Goal: Task Accomplishment & Management: Manage account settings

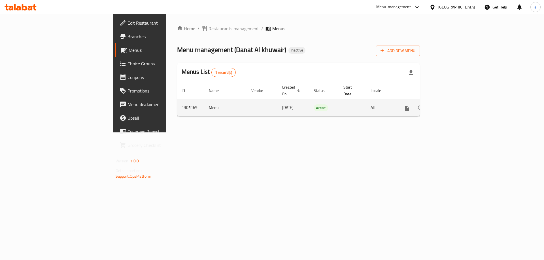
click at [450, 104] on icon "enhanced table" at bounding box center [447, 107] width 7 height 7
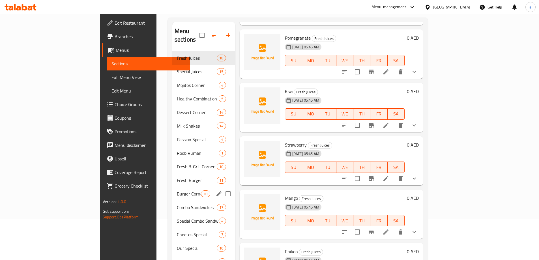
scroll to position [127, 0]
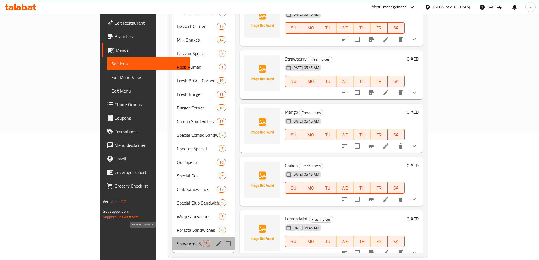
click at [177, 240] on span "Shawarma Special" at bounding box center [189, 243] width 24 height 7
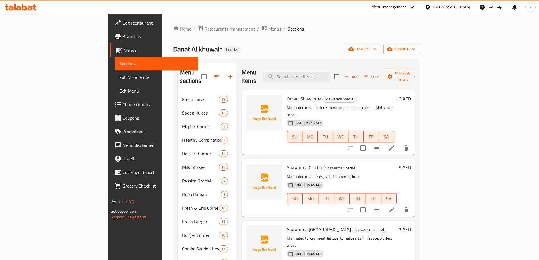
click at [324, 39] on div "Home / Restaurants management / Menus / Sections Danat Al khuwair Inactive impo…" at bounding box center [296, 205] width 247 height 360
click at [417, 50] on icon "button" at bounding box center [414, 49] width 6 height 6
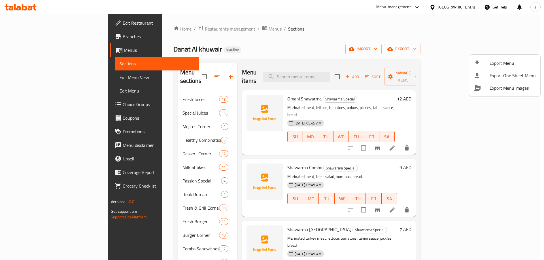
click at [472, 50] on div at bounding box center [272, 130] width 544 height 260
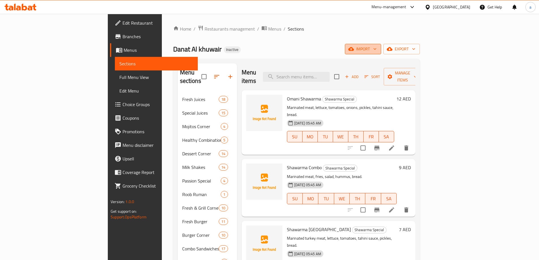
click at [377, 50] on span "import" at bounding box center [363, 49] width 27 height 7
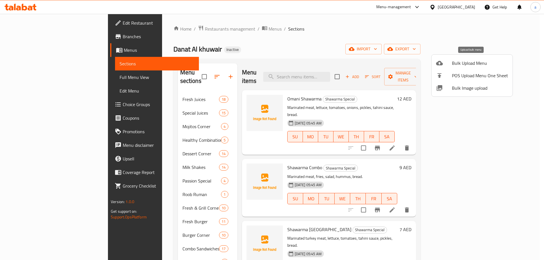
click at [453, 65] on span "Bulk Upload Menu" at bounding box center [480, 63] width 56 height 7
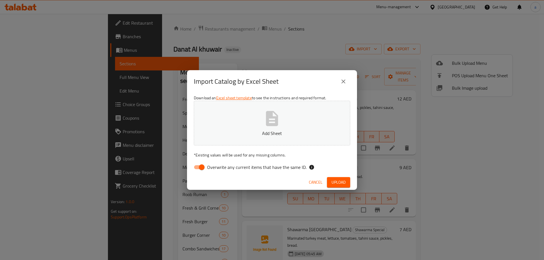
click at [262, 128] on button "Add Sheet" at bounding box center [272, 123] width 156 height 45
click at [200, 173] on input "Overwrite any current items that have the same ID." at bounding box center [201, 167] width 32 height 11
checkbox input "false"
click at [340, 187] on button "Upload" at bounding box center [338, 182] width 23 height 10
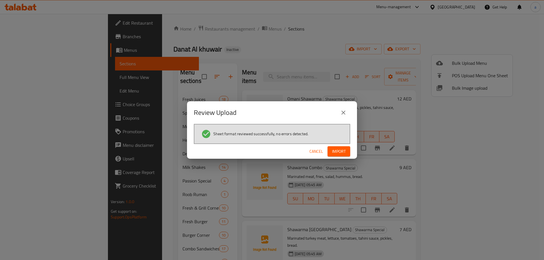
click at [339, 151] on span "Import" at bounding box center [339, 151] width 14 height 7
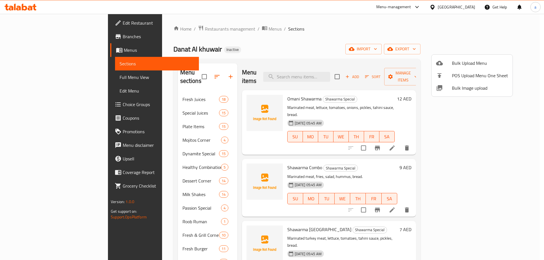
click at [382, 12] on div at bounding box center [272, 130] width 544 height 260
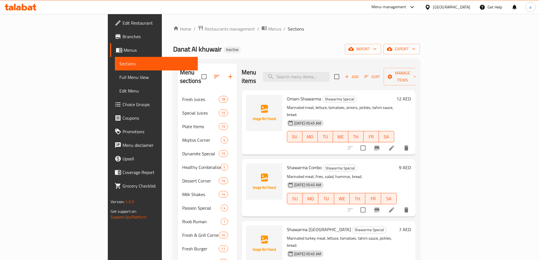
click at [283, 28] on ol "Home / Restaurants management / Menus / Sections" at bounding box center [296, 28] width 247 height 7
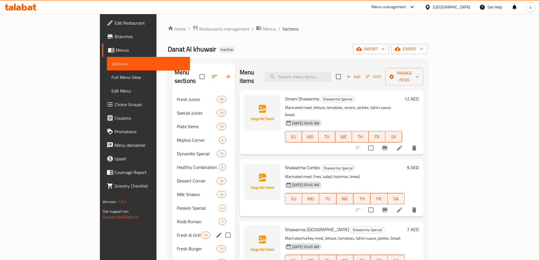
scroll to position [155, 0]
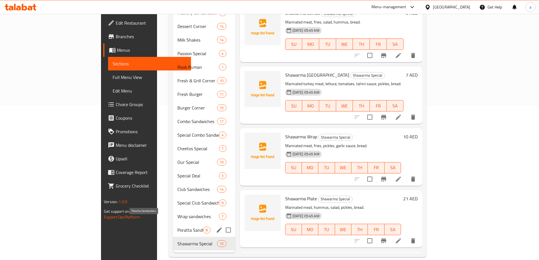
click at [178, 227] on span "Poratta Sandwiches" at bounding box center [191, 230] width 26 height 7
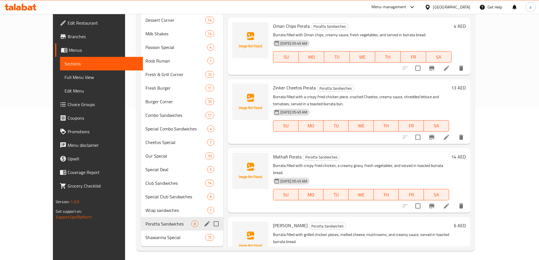
scroll to position [155, 0]
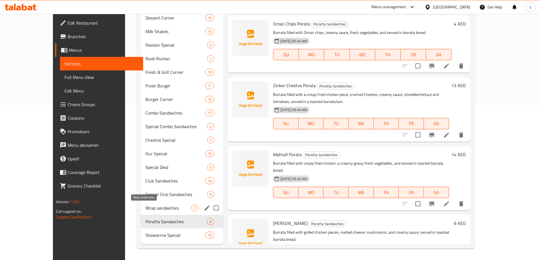
click at [149, 207] on span "Wrap sandwiches" at bounding box center [169, 208] width 46 height 7
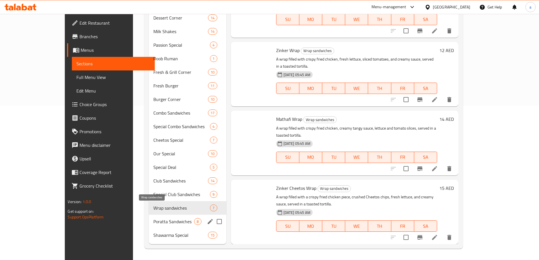
scroll to position [112, 0]
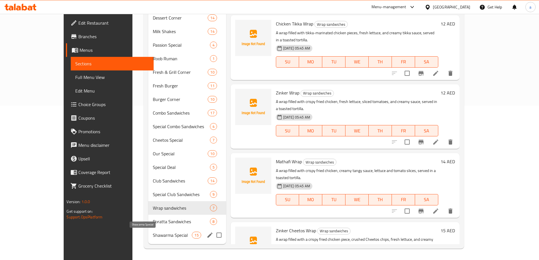
click at [153, 238] on span "Shawarma Special" at bounding box center [172, 235] width 39 height 7
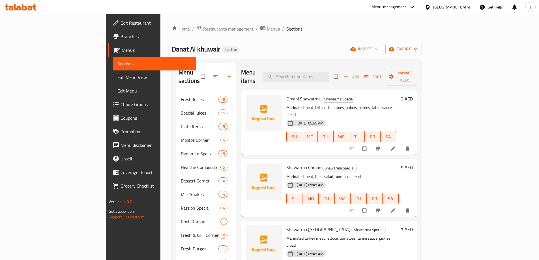
click at [379, 46] on span "import" at bounding box center [365, 49] width 27 height 7
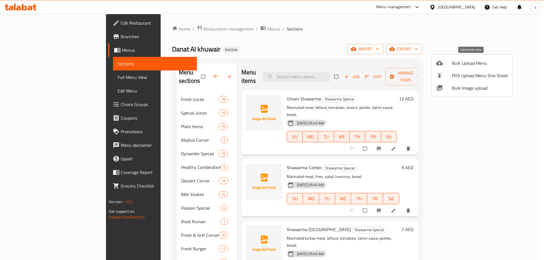
click at [485, 60] on span "Bulk Upload Menu" at bounding box center [480, 63] width 56 height 7
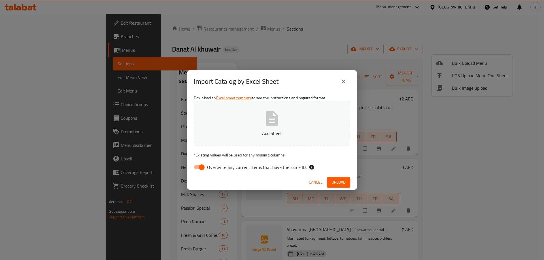
click at [290, 122] on button "Add Sheet" at bounding box center [272, 123] width 156 height 45
click at [200, 165] on input "Overwrite any current items that have the same ID." at bounding box center [201, 167] width 32 height 11
checkbox input "false"
click at [399, 50] on div "Import Catalog by Excel Sheet Download an Excel sheet template to see the instr…" at bounding box center [272, 130] width 544 height 260
click at [337, 182] on span "Upload" at bounding box center [338, 182] width 14 height 7
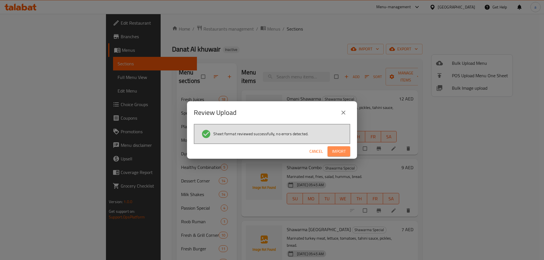
click at [339, 156] on button "Import" at bounding box center [338, 151] width 23 height 10
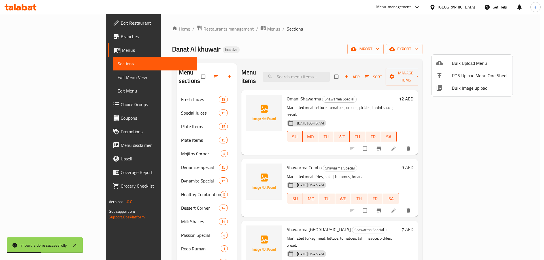
click at [320, 45] on div at bounding box center [272, 130] width 544 height 260
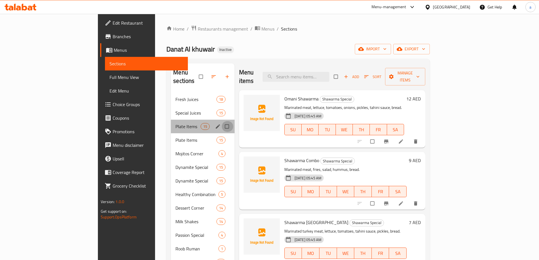
click at [222, 121] on input "Menu sections" at bounding box center [228, 126] width 12 height 11
checkbox input "true"
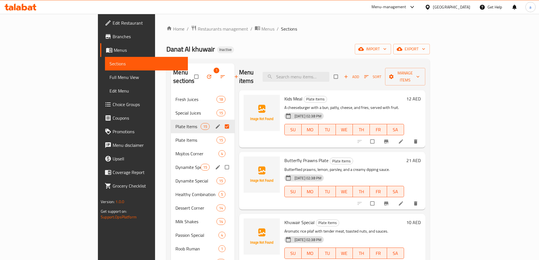
click at [222, 162] on input "Menu sections" at bounding box center [228, 167] width 12 height 11
checkbox input "true"
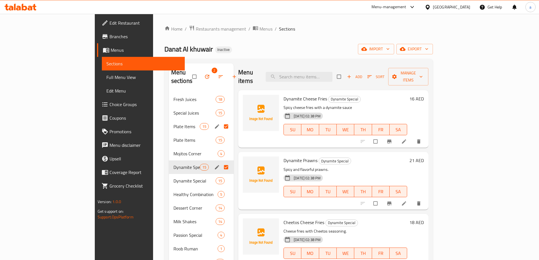
click at [204, 74] on icon "button" at bounding box center [207, 77] width 6 height 6
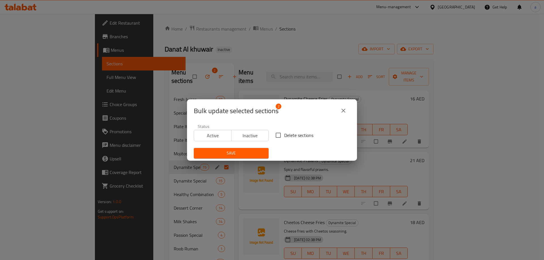
click at [274, 137] on input "Delete sections" at bounding box center [278, 135] width 12 height 12
checkbox input "true"
click at [235, 152] on span "Save" at bounding box center [231, 153] width 66 height 7
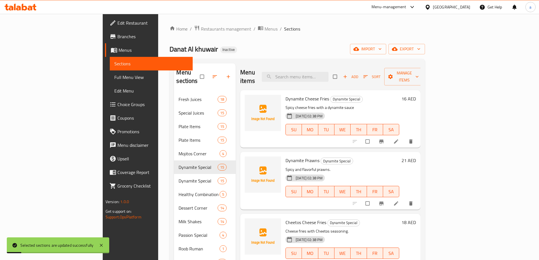
click at [114, 80] on span "Full Menu View" at bounding box center [151, 77] width 74 height 7
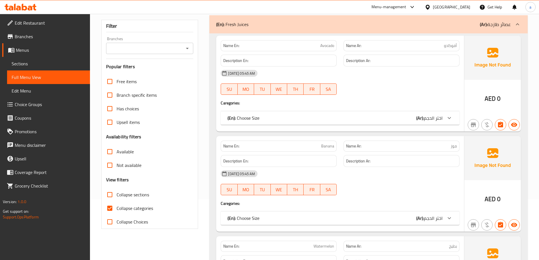
scroll to position [85, 0]
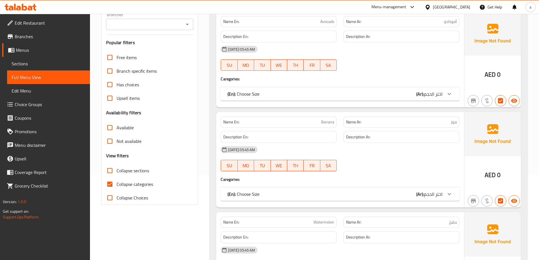
click at [126, 187] on span "Collapse categories" at bounding box center [135, 184] width 37 height 7
click at [117, 187] on input "Collapse categories" at bounding box center [110, 185] width 14 height 14
checkbox input "false"
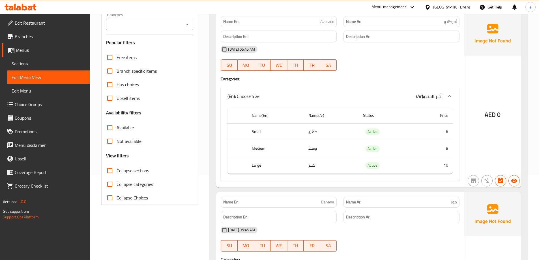
click at [110, 171] on input "Collapse sections" at bounding box center [110, 171] width 14 height 14
checkbox input "true"
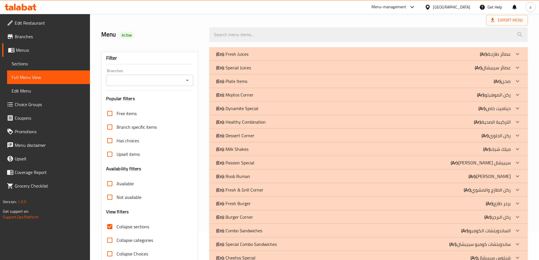
scroll to position [28, 0]
click at [518, 58] on icon at bounding box center [517, 54] width 7 height 7
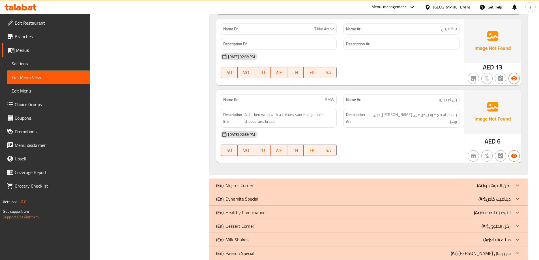
scroll to position [1217, 0]
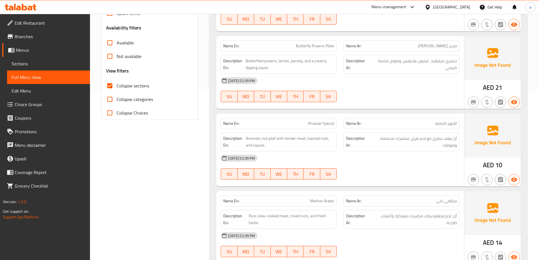
scroll to position [198, 0]
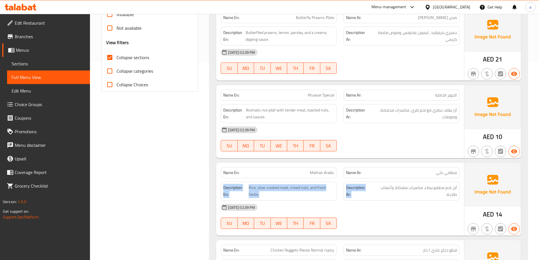
drag, startPoint x: 449, startPoint y: 176, endPoint x: 459, endPoint y: 179, distance: 10.2
click at [459, 179] on div "Name En: Mathan Arabic Name Ar: مطافي علي Description En: Rice, slow-cooked mea…" at bounding box center [340, 199] width 248 height 73
click at [441, 172] on span "مطافي علي" at bounding box center [446, 173] width 21 height 6
click at [334, 170] on span "Mathan Arabic" at bounding box center [322, 173] width 24 height 6
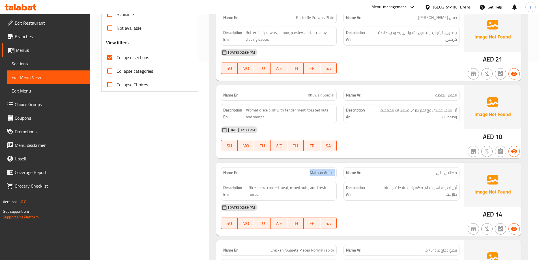
click at [334, 170] on span "Mathan Arabic" at bounding box center [322, 173] width 24 height 6
copy span "Mathan Arabic"
click at [404, 138] on div "12-08-2025 02:39 PM SU MO TU WE TH FR SA" at bounding box center [340, 139] width 246 height 32
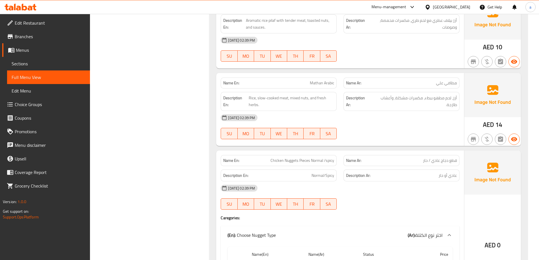
scroll to position [311, 0]
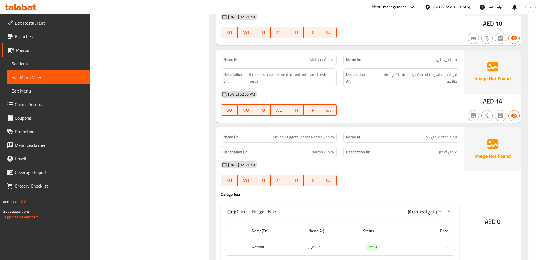
click at [444, 139] on span "قطع دجاج عادي / حار" at bounding box center [440, 137] width 34 height 6
click at [321, 138] on span "Chicken Nuggets Pieces Normal /spicy" at bounding box center [303, 137] width 64 height 6
copy span "Chicken Nuggets Pieces Normal /spicy"
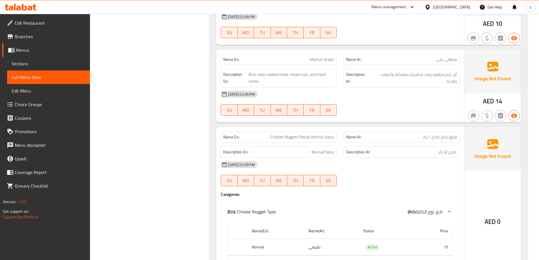
click at [418, 144] on div "Description Ar: عادي أو حار" at bounding box center [401, 152] width 123 height 19
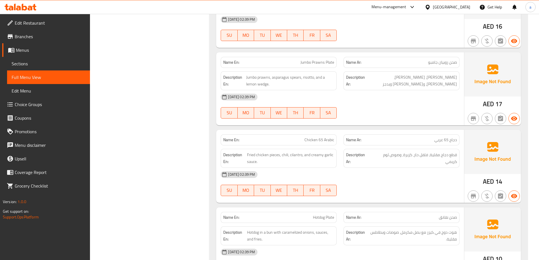
scroll to position [708, 0]
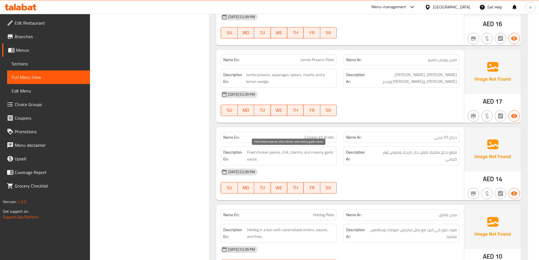
click at [328, 154] on span "Fried chicken pieces, chili, cilantro, and creamy garlic sauce." at bounding box center [290, 156] width 87 height 14
click at [329, 163] on div "Description En: Fried chicken pieces, chili, cilantro, and creamy garlic sauce." at bounding box center [279, 155] width 116 height 19
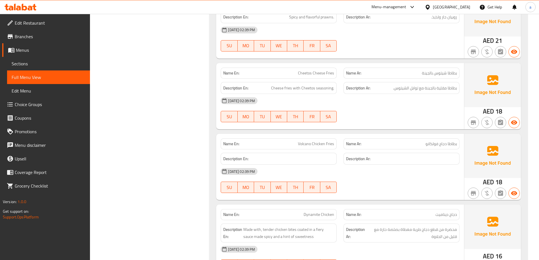
scroll to position [1501, 0]
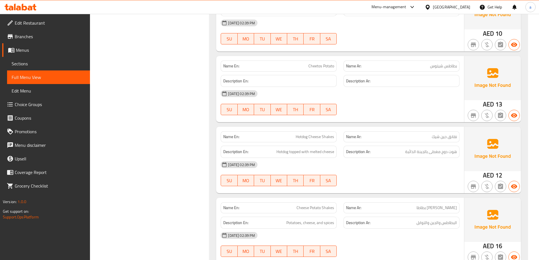
scroll to position [1869, 0]
copy span "Hotdog Cheese Shakes"
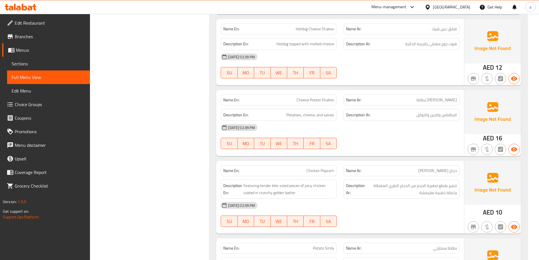
scroll to position [2010, 0]
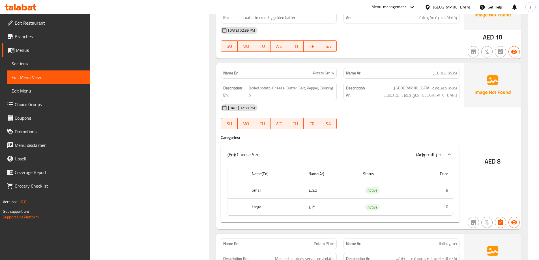
scroll to position [2152, 0]
copy span "Potato Smily"
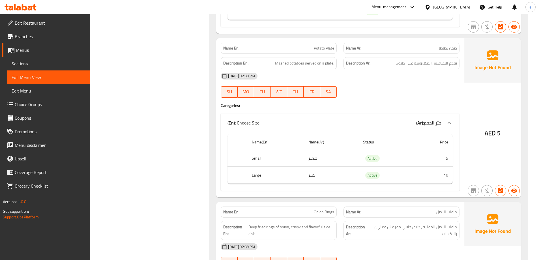
scroll to position [2350, 0]
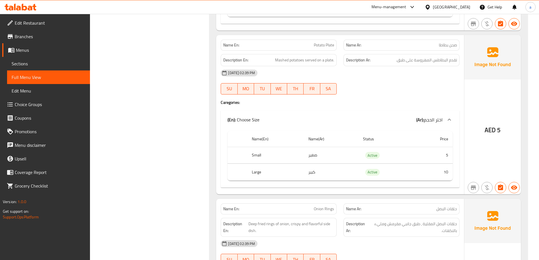
copy span "Potato Plate"
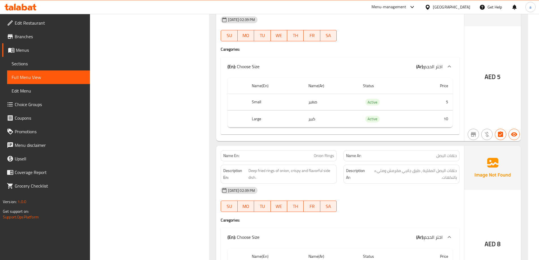
scroll to position [2491, 0]
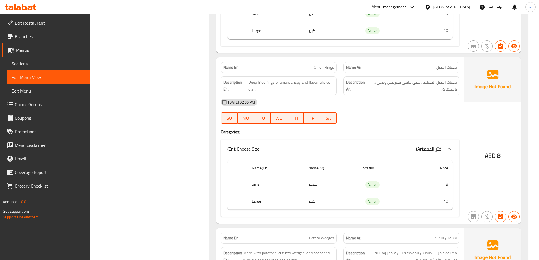
copy span "Onion Rings"
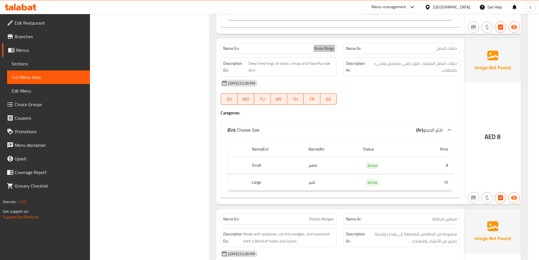
scroll to position [2548, 0]
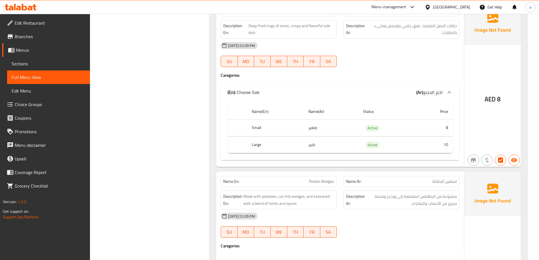
copy span "Potato Wedges"
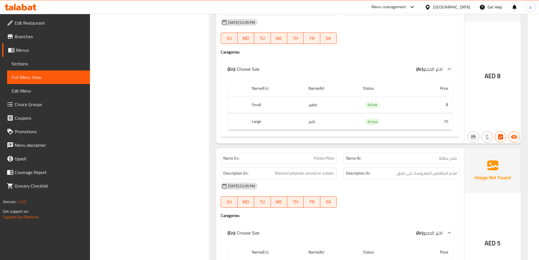
scroll to position [2123, 0]
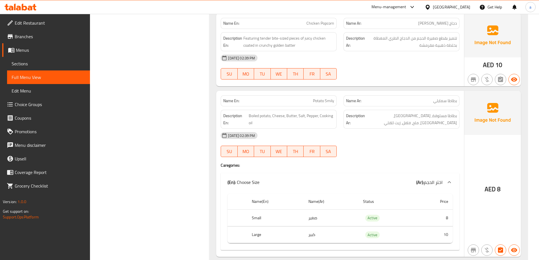
copy span "Potato Smily"
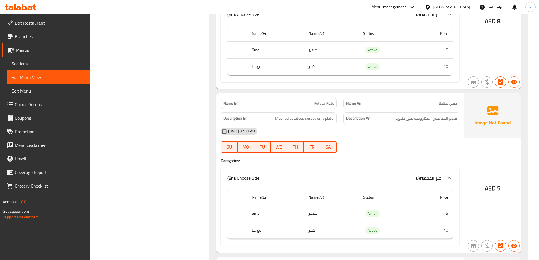
scroll to position [2293, 0]
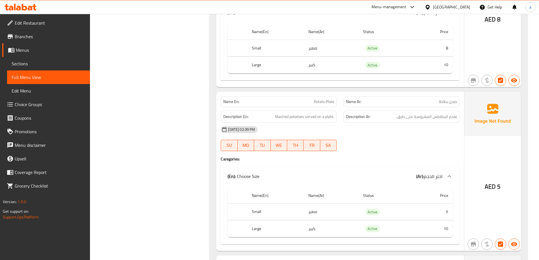
copy span "Potato Plate"
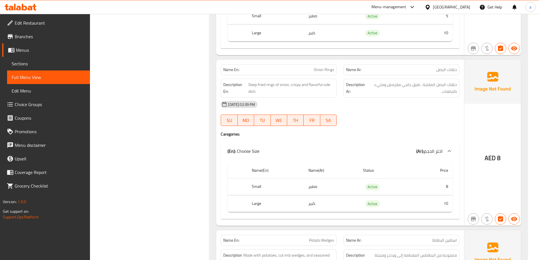
scroll to position [2491, 0]
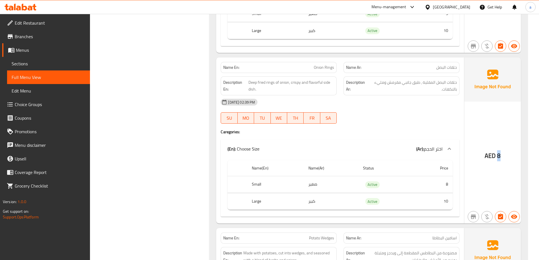
drag, startPoint x: 497, startPoint y: 157, endPoint x: 505, endPoint y: 157, distance: 7.6
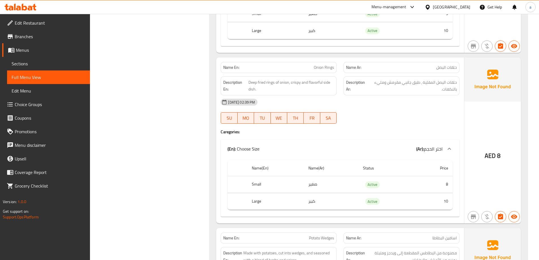
copy span "Onion Rings"
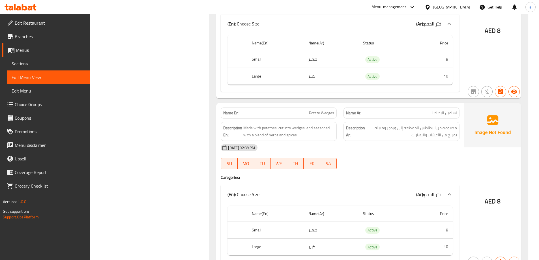
scroll to position [2633, 0]
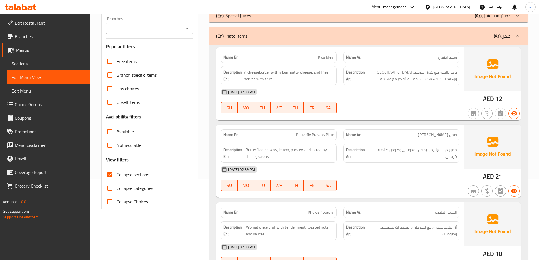
scroll to position [0, 0]
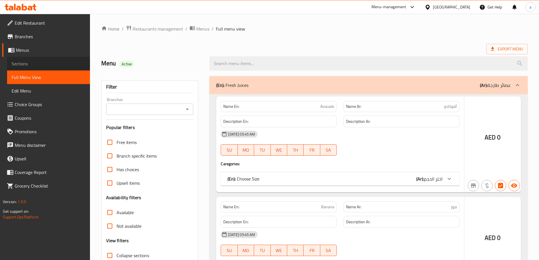
click at [33, 64] on span "Sections" at bounding box center [49, 63] width 74 height 7
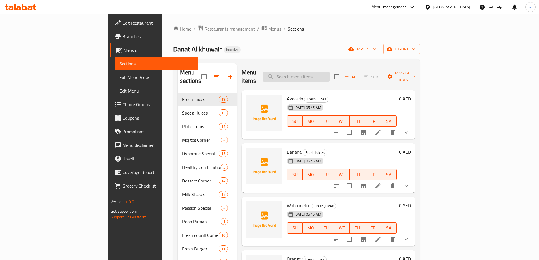
click at [320, 72] on input "search" at bounding box center [296, 77] width 67 height 10
paste input "Mathan Arabic"
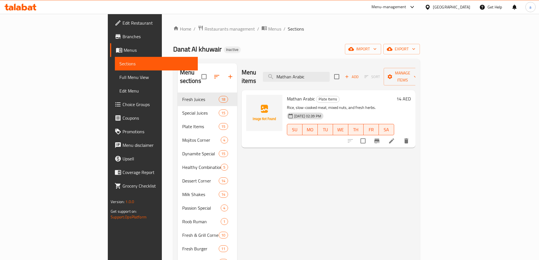
type input "Mathan Arabic"
click at [394, 138] on icon at bounding box center [391, 140] width 5 height 5
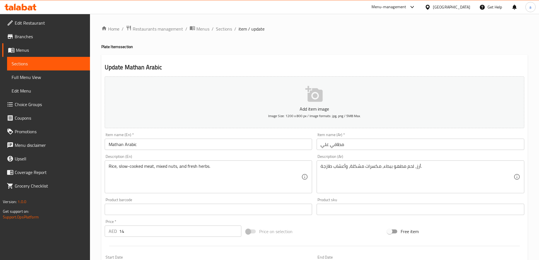
drag, startPoint x: 499, startPoint y: 134, endPoint x: 400, endPoint y: 152, distance: 101.3
click at [402, 152] on div at bounding box center [269, 130] width 539 height 260
click at [385, 145] on input "مطافي علي" at bounding box center [421, 144] width 208 height 11
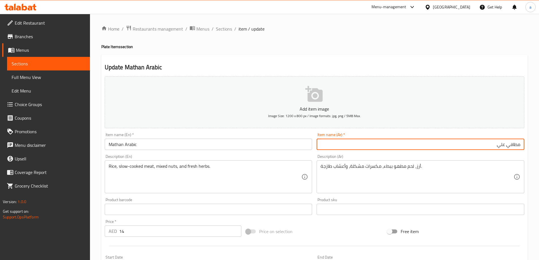
click at [395, 144] on input "مطافي علي" at bounding box center [421, 144] width 208 height 11
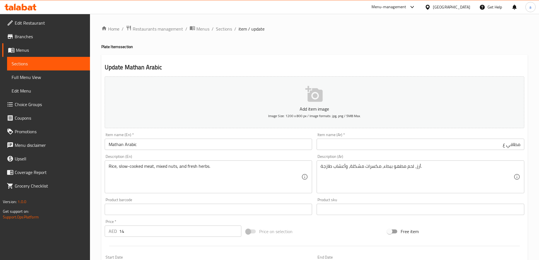
click at [395, 144] on input "مطافي ع" at bounding box center [421, 144] width 208 height 11
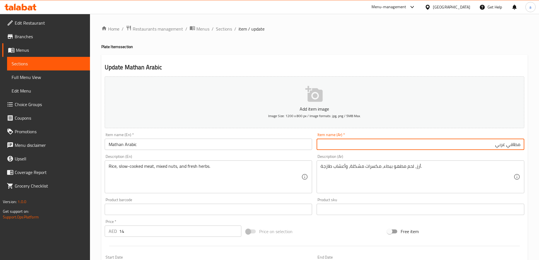
type input "مطافي عربي"
click at [426, 38] on div "Home / Restaurants management / Menus / Sections / item / update Plate Items se…" at bounding box center [314, 207] width 427 height 364
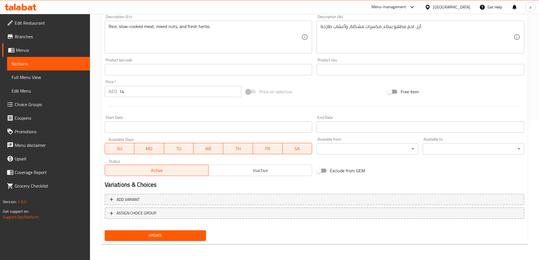
click at [187, 240] on button "Update" at bounding box center [156, 235] width 102 height 10
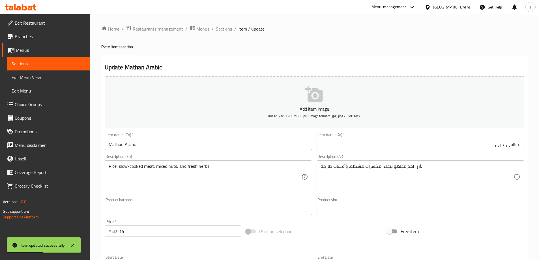
click at [223, 30] on span "Sections" at bounding box center [224, 28] width 16 height 7
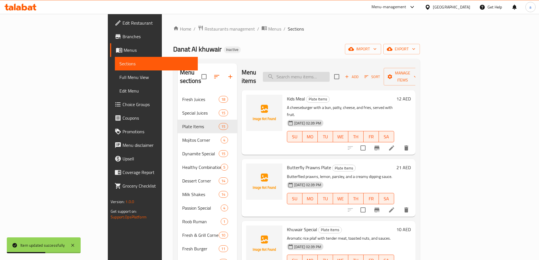
click at [330, 72] on input "search" at bounding box center [296, 77] width 67 height 10
paste input "Chicken Nuggets Pieces Normal /spicy"
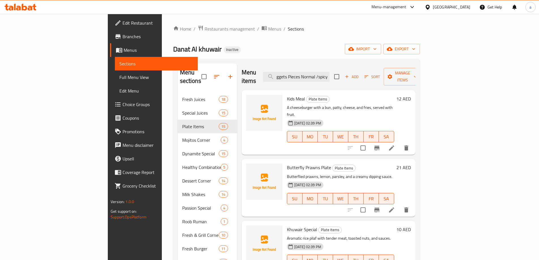
drag, startPoint x: 353, startPoint y: 74, endPoint x: 382, endPoint y: 75, distance: 28.6
click at [382, 75] on div "Menu items Chicken Nuggets Pieces Normal /spicy Add Sort Manage items" at bounding box center [329, 76] width 174 height 27
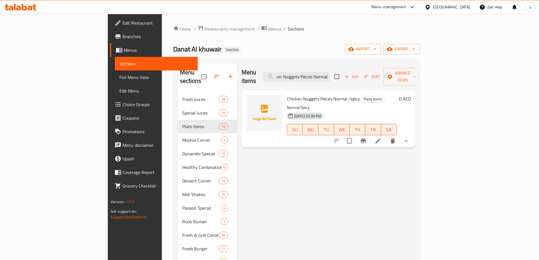
type input "Chicken Nuggets Pieces Normal"
click at [382, 138] on icon at bounding box center [378, 141] width 7 height 7
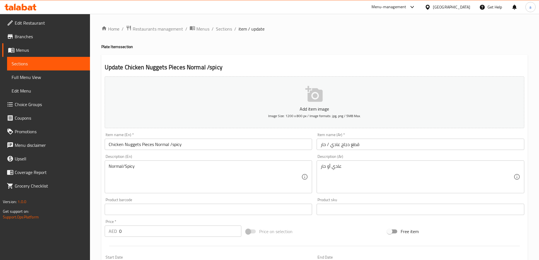
click at [360, 148] on input "قطع دجاج عادي / حار" at bounding box center [421, 144] width 208 height 11
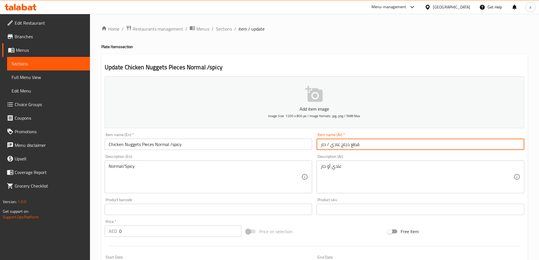
click at [449, 144] on input "قطع دجاج عادي / حار" at bounding box center [421, 144] width 208 height 11
click at [501, 146] on input "قطع دجاج عادي / حار" at bounding box center [421, 144] width 208 height 11
type input "قطع دجاج ناجتس عادي / حار"
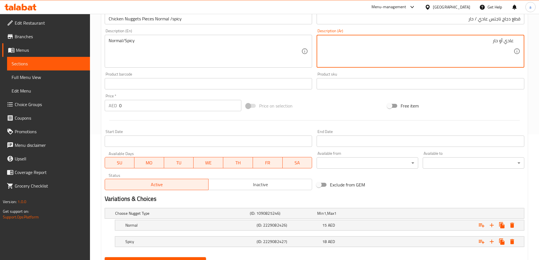
scroll to position [153, 0]
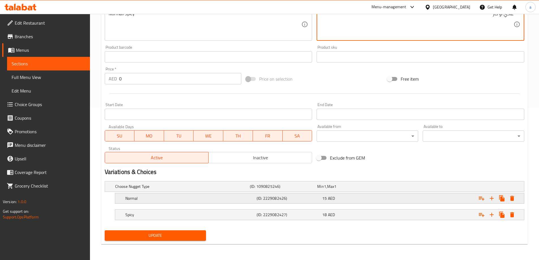
click at [223, 193] on div "Normal (ID: 2229082426) 15 AED" at bounding box center [316, 186] width 405 height 12
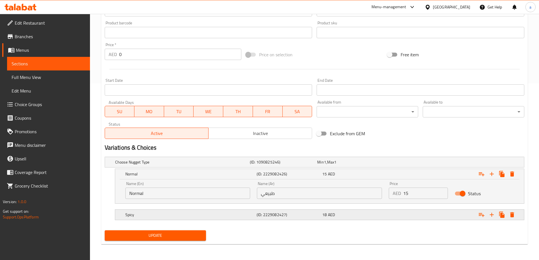
click at [249, 166] on div "Spicy" at bounding box center [181, 162] width 135 height 8
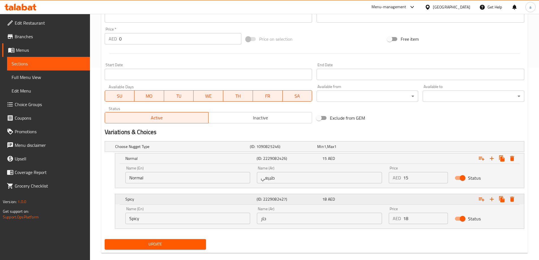
scroll to position [201, 0]
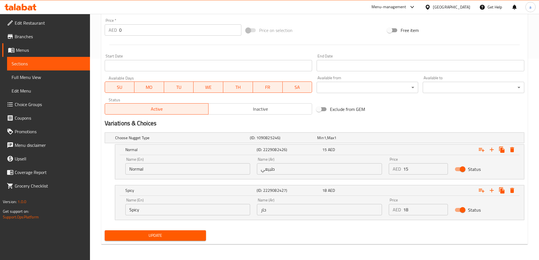
click at [309, 171] on input "طبيعي" at bounding box center [319, 168] width 125 height 11
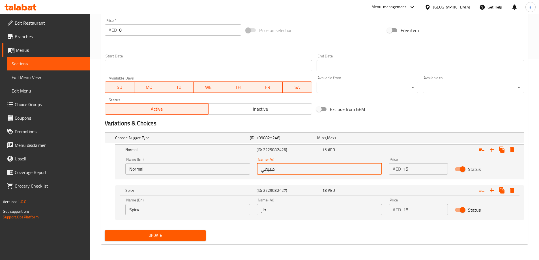
click at [309, 171] on input "طبيعي" at bounding box center [319, 168] width 125 height 11
type input "عادي"
drag, startPoint x: 310, startPoint y: 167, endPoint x: 278, endPoint y: 176, distance: 33.3
click at [278, 176] on div "Name (Ar) عادي Name (Ar)" at bounding box center [320, 166] width 132 height 24
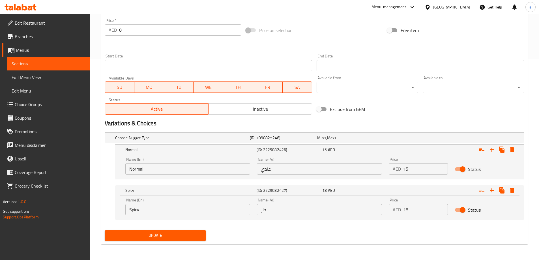
click at [186, 241] on button "Update" at bounding box center [156, 235] width 102 height 10
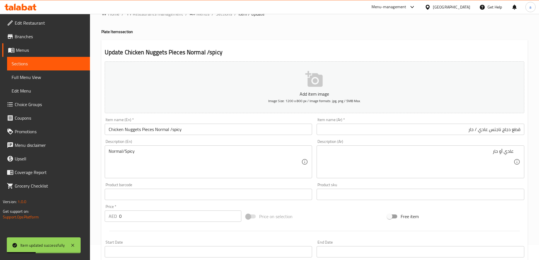
scroll to position [0, 0]
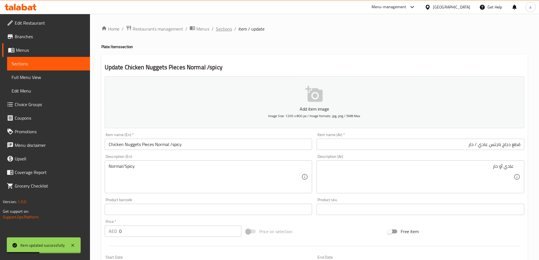
click at [223, 27] on span "Sections" at bounding box center [224, 28] width 16 height 7
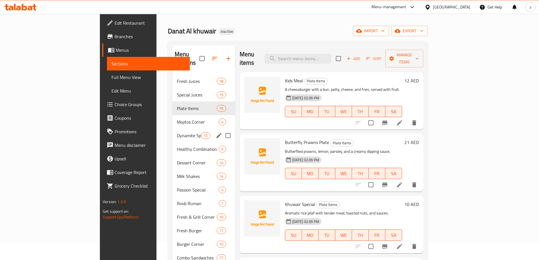
scroll to position [28, 0]
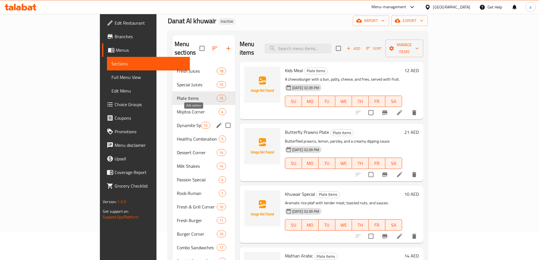
click at [216, 122] on icon "edit" at bounding box center [219, 125] width 7 height 7
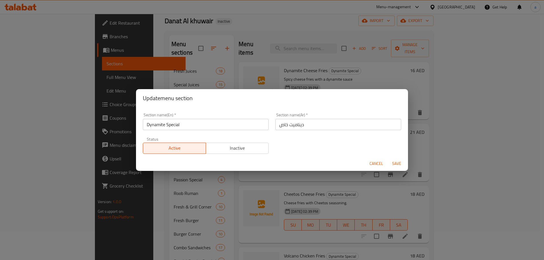
click at [344, 126] on input "ديناميت خاص" at bounding box center [338, 124] width 126 height 11
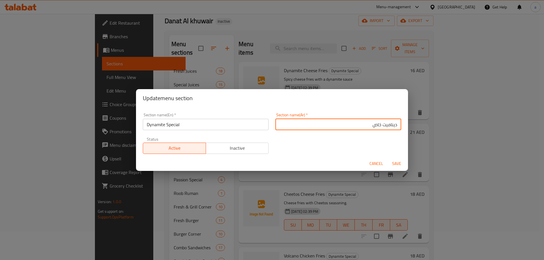
click at [374, 127] on input "ديناميت خاص" at bounding box center [338, 124] width 126 height 11
type input "ديناميت سبيشيال"
click at [387, 159] on button "Save" at bounding box center [396, 164] width 18 height 10
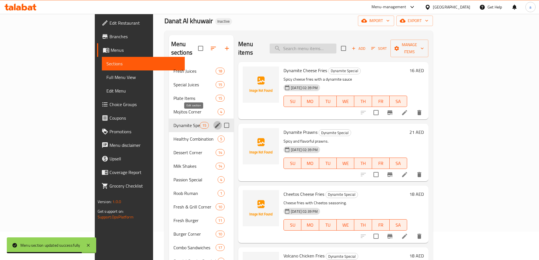
click at [322, 46] on input "search" at bounding box center [303, 49] width 67 height 10
paste input "Hotdog Cheese Shakes"
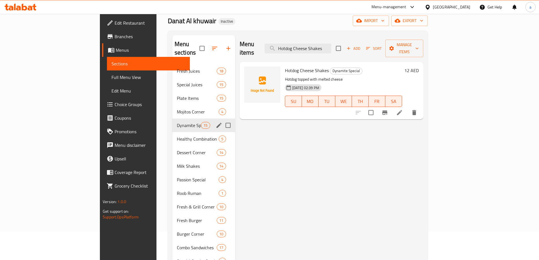
type input "Hotdog Cheese Shakes"
click at [408, 108] on li at bounding box center [400, 113] width 16 height 10
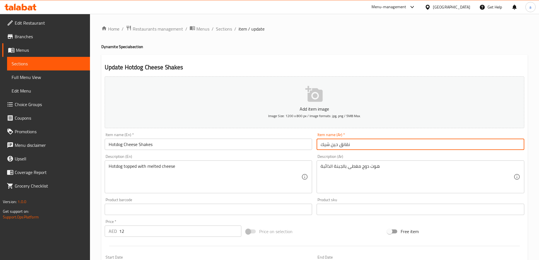
drag, startPoint x: 333, startPoint y: 145, endPoint x: 339, endPoint y: 146, distance: 5.5
click at [339, 146] on input "نقانق حين شيك" at bounding box center [421, 144] width 208 height 11
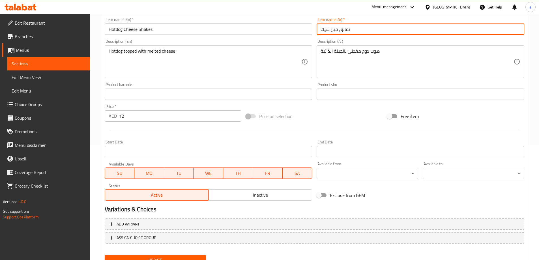
scroll to position [140, 0]
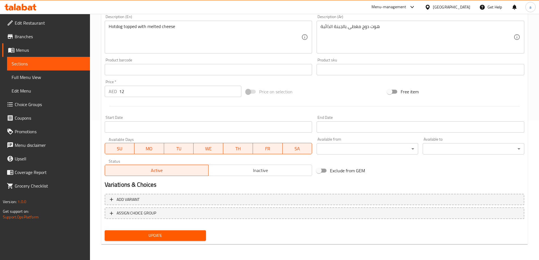
type input "نقانق جبن شيك"
click at [202, 239] on span "Update" at bounding box center [155, 235] width 93 height 7
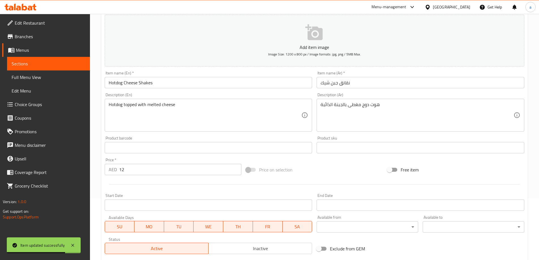
scroll to position [0, 0]
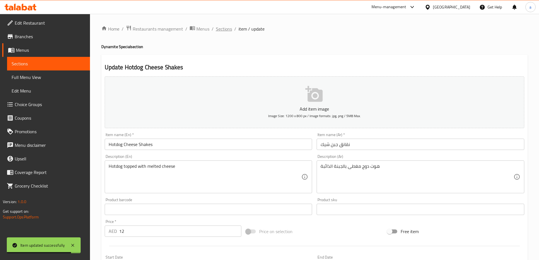
click at [221, 32] on span "Sections" at bounding box center [224, 28] width 16 height 7
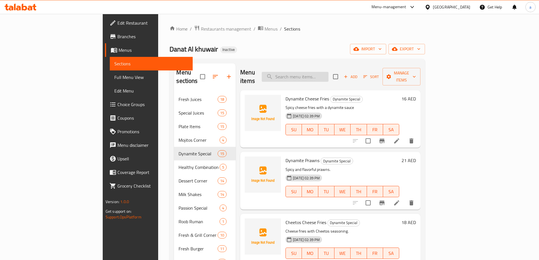
click at [329, 72] on input "search" at bounding box center [295, 77] width 67 height 10
paste input "Potato Smily"
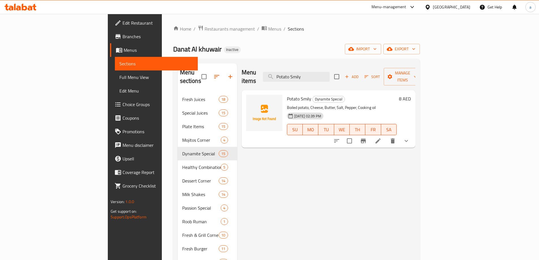
type input "Potato Smily"
click at [382, 138] on icon at bounding box center [378, 141] width 7 height 7
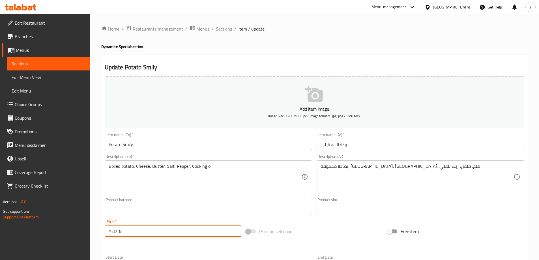
drag, startPoint x: 119, startPoint y: 231, endPoint x: 128, endPoint y: 232, distance: 9.4
click at [128, 232] on input "8" at bounding box center [180, 231] width 123 height 11
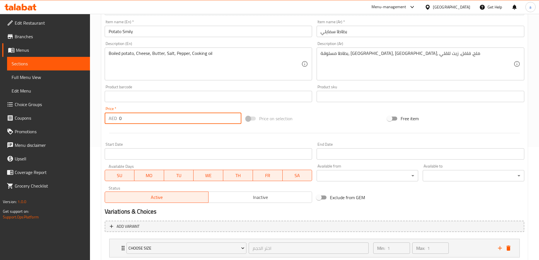
scroll to position [149, 0]
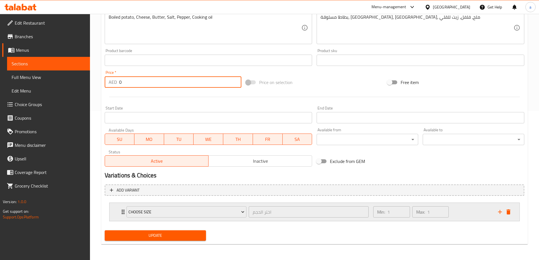
click at [457, 217] on div "Min: 1 ​ Max: 1 ​" at bounding box center [432, 212] width 125 height 18
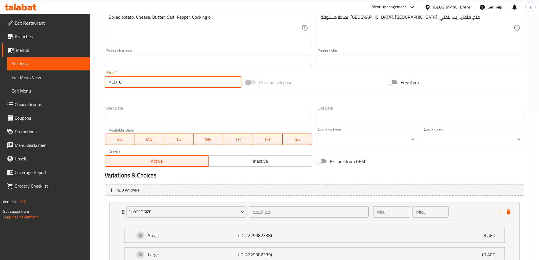
scroll to position [199, 0]
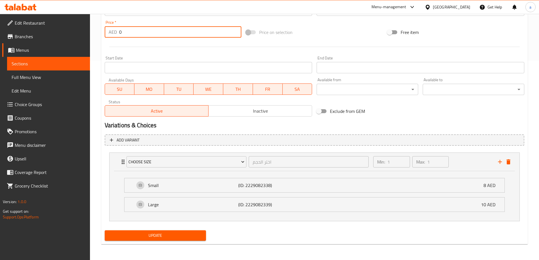
type input "0"
click at [183, 236] on span "Update" at bounding box center [155, 235] width 93 height 7
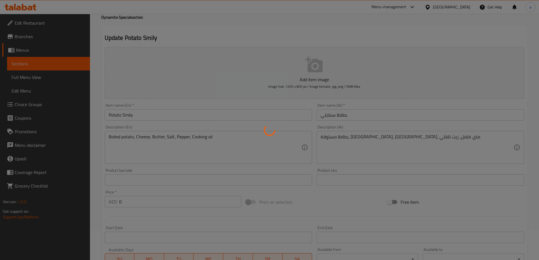
scroll to position [0, 0]
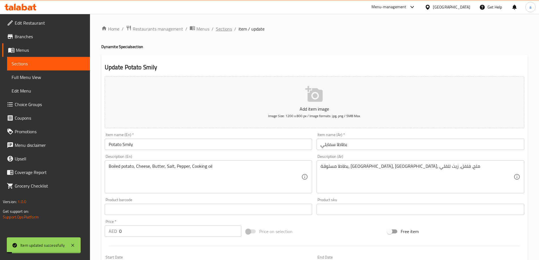
click at [223, 26] on span "Sections" at bounding box center [224, 28] width 16 height 7
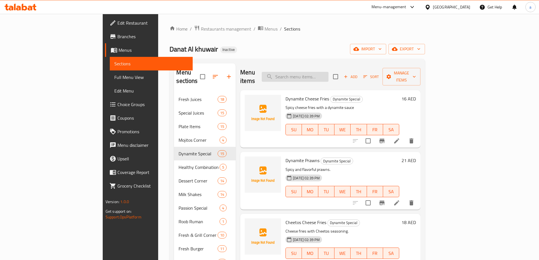
click at [329, 72] on input "search" at bounding box center [295, 77] width 67 height 10
paste input "Potato Plate"
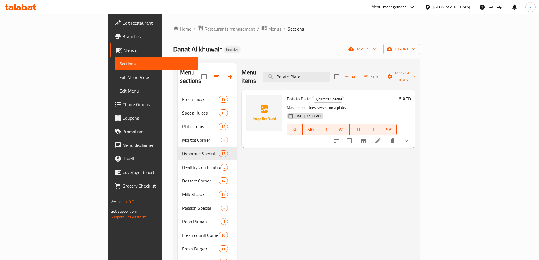
type input "Potato Plate"
click at [381, 138] on icon at bounding box center [378, 140] width 5 height 5
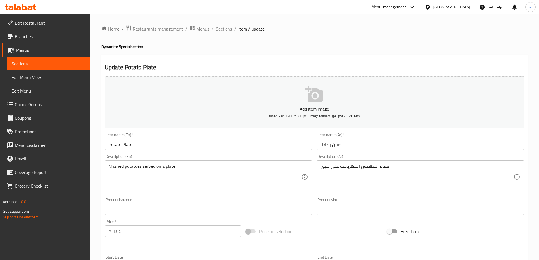
scroll to position [149, 0]
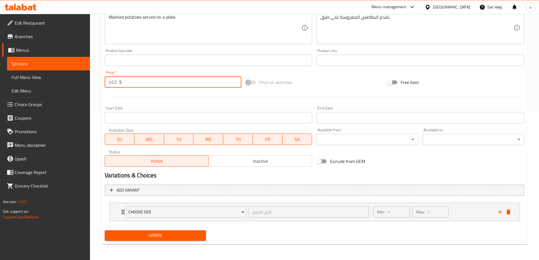
click at [119, 83] on input "5" at bounding box center [180, 81] width 123 height 11
type input "0"
click at [158, 238] on span "Update" at bounding box center [155, 235] width 93 height 7
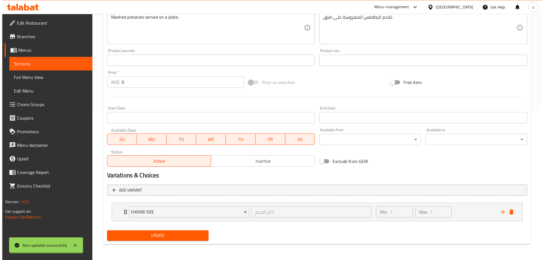
scroll to position [0, 0]
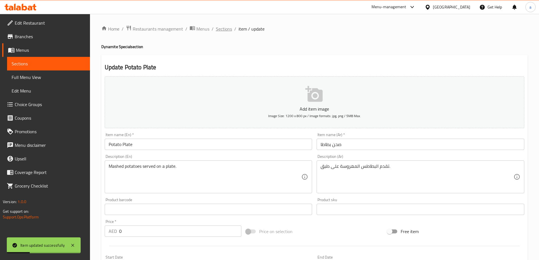
click at [220, 29] on span "Sections" at bounding box center [224, 28] width 16 height 7
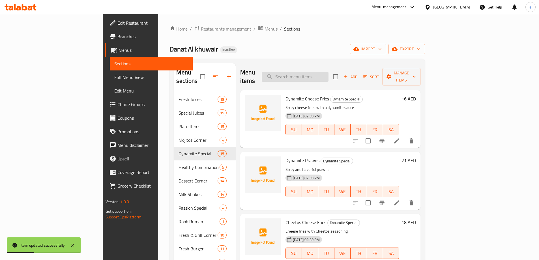
click at [329, 72] on input "search" at bounding box center [295, 77] width 67 height 10
paste input "Onion Rings"
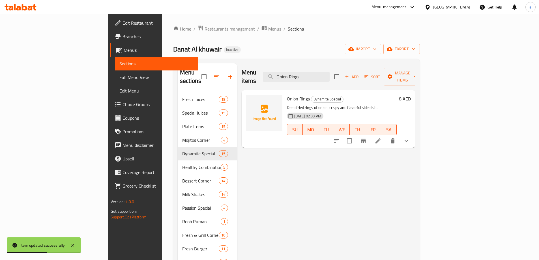
type input "Onion Rings"
click at [386, 136] on li at bounding box center [378, 141] width 16 height 10
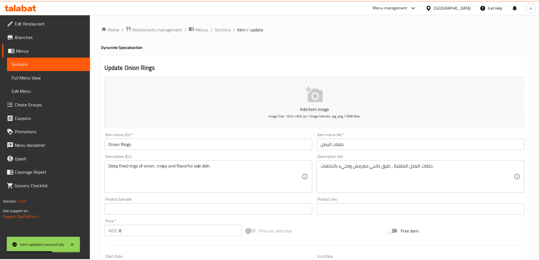
scroll to position [149, 0]
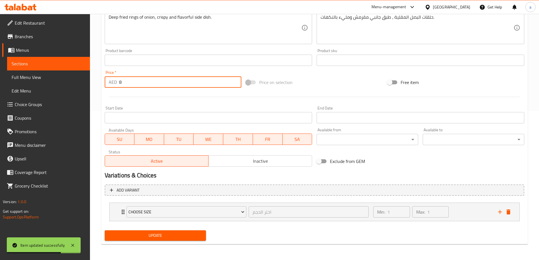
drag, startPoint x: 117, startPoint y: 84, endPoint x: 124, endPoint y: 82, distance: 6.3
click at [124, 82] on div "AED 8 Price *" at bounding box center [173, 81] width 137 height 11
type input "0"
click at [155, 241] on button "Update" at bounding box center [156, 235] width 102 height 10
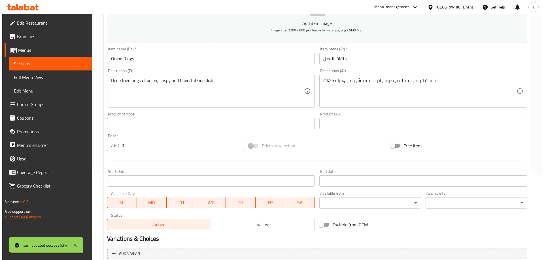
scroll to position [0, 0]
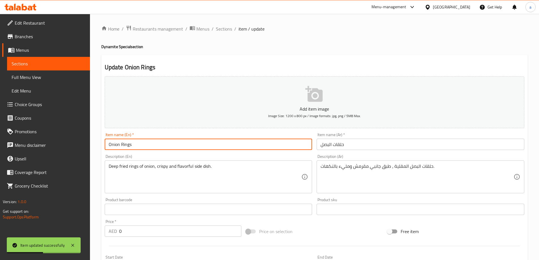
click at [173, 140] on input "Onion Rings" at bounding box center [209, 144] width 208 height 11
paste input "Potato Wedge"
type input "Onion Rings"
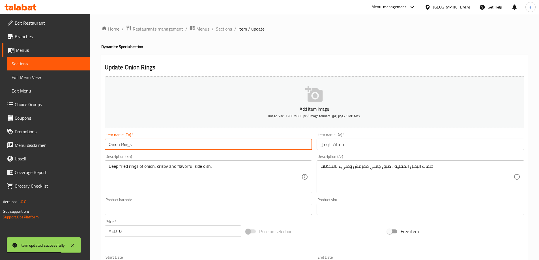
click at [223, 29] on span "Sections" at bounding box center [224, 28] width 16 height 7
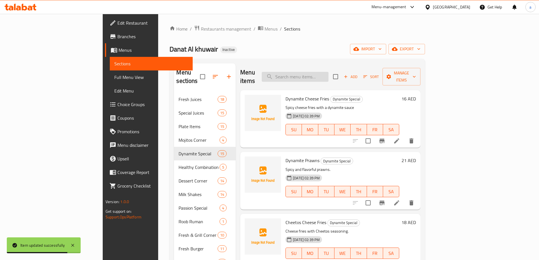
click at [329, 76] on input "search" at bounding box center [295, 77] width 67 height 10
paste input "Potato Wedges"
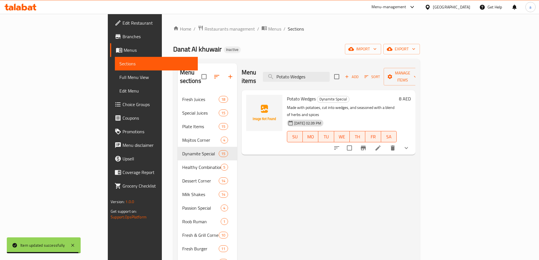
type input "Potato Wedges"
click at [382, 145] on icon at bounding box center [378, 148] width 7 height 7
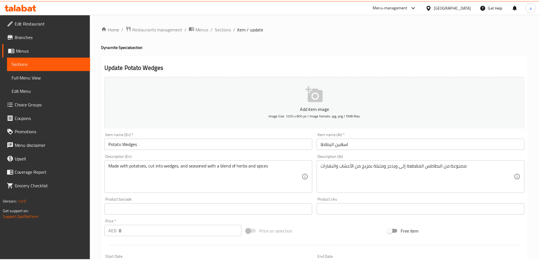
scroll to position [113, 0]
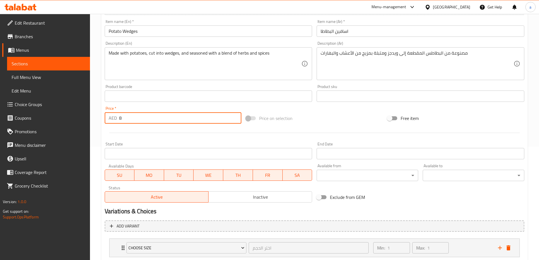
drag, startPoint x: 119, startPoint y: 119, endPoint x: 127, endPoint y: 119, distance: 7.1
click at [127, 119] on input "8" at bounding box center [180, 117] width 123 height 11
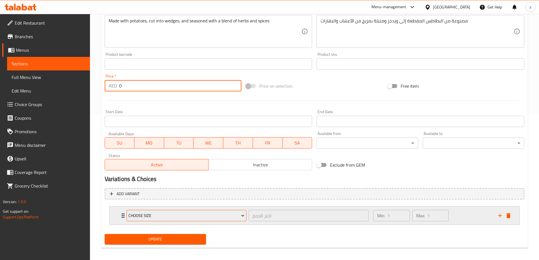
scroll to position [149, 0]
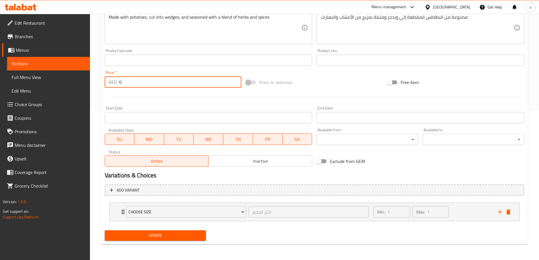
type input "0"
click at [168, 236] on span "Update" at bounding box center [155, 235] width 93 height 7
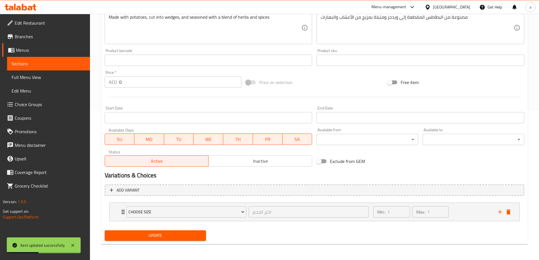
scroll to position [0, 0]
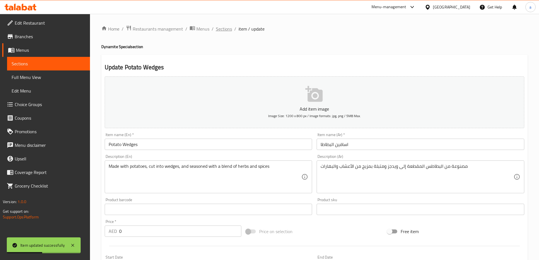
click at [222, 32] on span "Sections" at bounding box center [224, 28] width 16 height 7
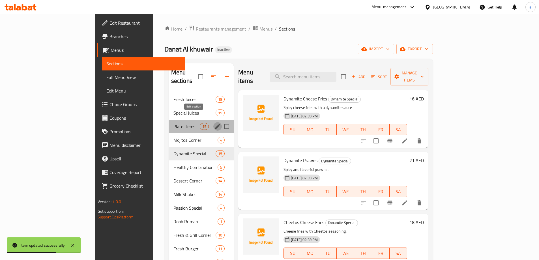
click at [214, 123] on icon "edit" at bounding box center [217, 126] width 7 height 7
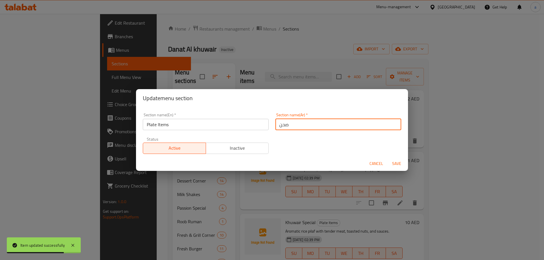
click at [313, 125] on input "صحن" at bounding box center [338, 124] width 126 height 11
type input "صحن ايتيميز"
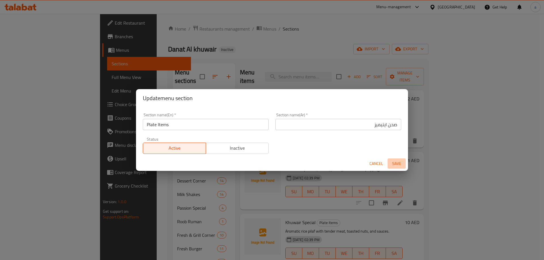
click at [397, 163] on span "Save" at bounding box center [397, 163] width 14 height 7
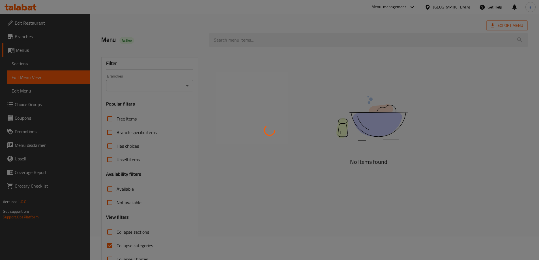
scroll to position [41, 0]
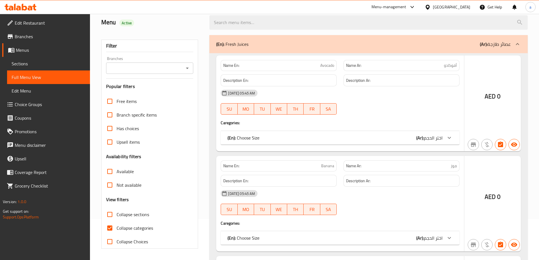
click at [140, 157] on div at bounding box center [269, 130] width 539 height 260
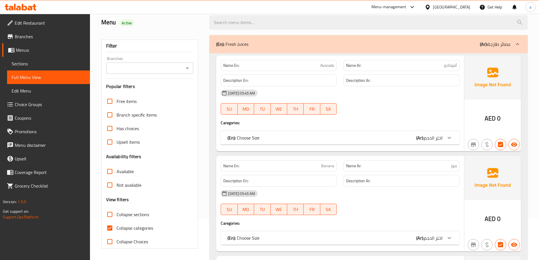
click at [111, 221] on input "Collapse categories" at bounding box center [110, 228] width 14 height 14
checkbox input "false"
click at [110, 208] on input "Collapse sections" at bounding box center [110, 215] width 14 height 14
checkbox input "true"
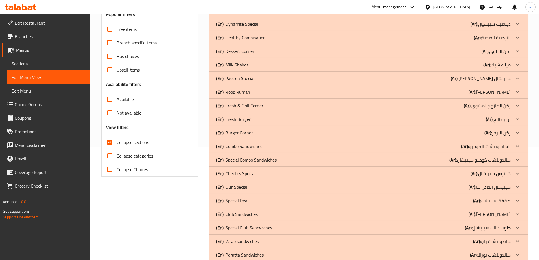
scroll to position [0, 0]
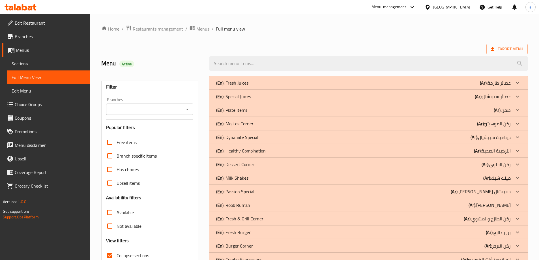
click at [249, 86] on p "(En): Dynamite Special" at bounding box center [232, 83] width 32 height 7
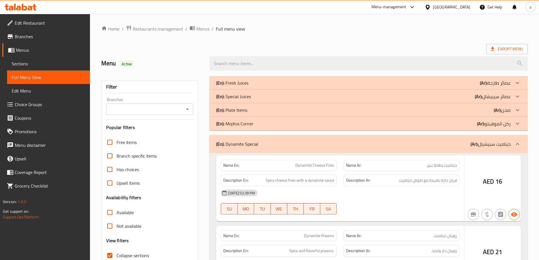
click at [287, 86] on div "(En): Plate Items (Ar): صحن" at bounding box center [363, 83] width 295 height 7
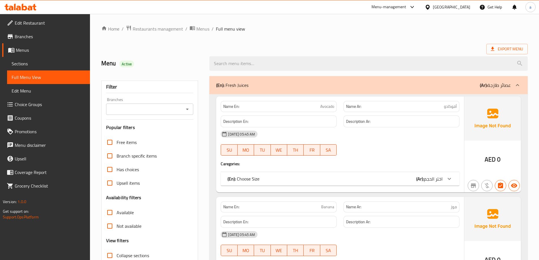
scroll to position [113, 0]
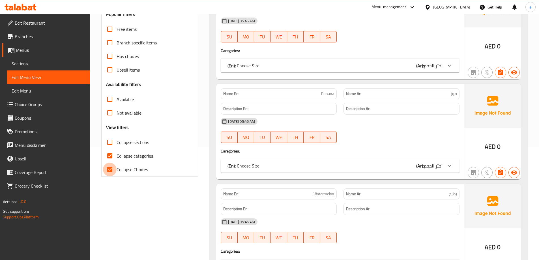
click at [109, 170] on input "Collapse Choices" at bounding box center [110, 170] width 14 height 14
checkbox input "false"
click at [110, 159] on input "Collapse categories" at bounding box center [110, 156] width 14 height 14
checkbox input "false"
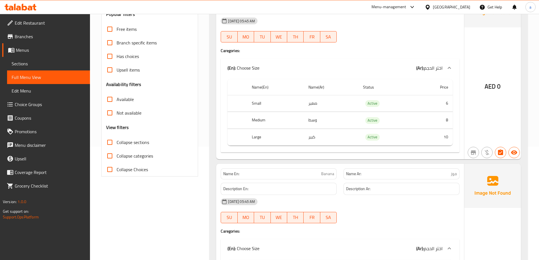
click at [112, 145] on input "Collapse sections" at bounding box center [110, 143] width 14 height 14
checkbox input "true"
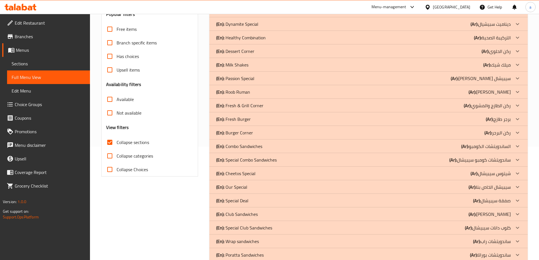
scroll to position [0, 0]
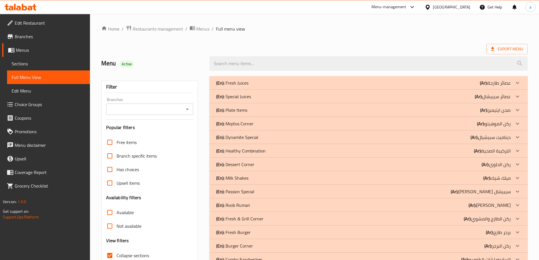
click at [517, 86] on icon at bounding box center [517, 83] width 7 height 7
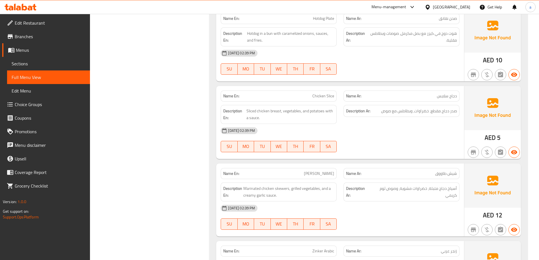
scroll to position [1264, 0]
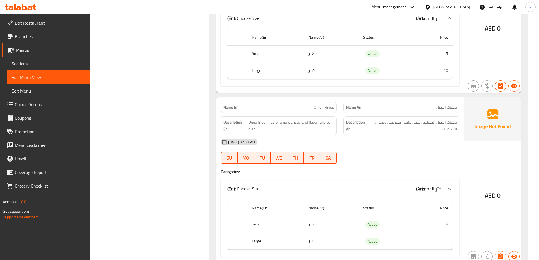
scroll to position [2491, 0]
